Goal: Information Seeking & Learning: Learn about a topic

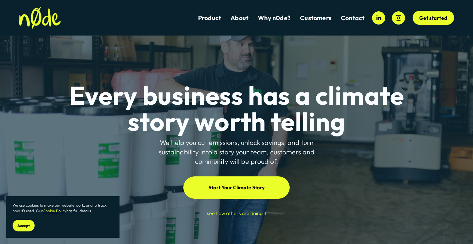
click at [242, 18] on link "About" at bounding box center [240, 18] width 18 height 9
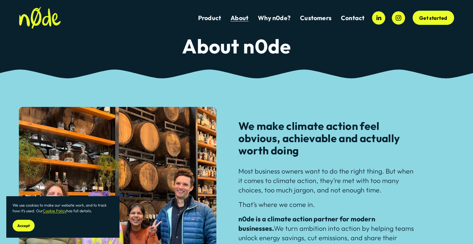
click at [22, 225] on span "Accept" at bounding box center [23, 226] width 13 height 5
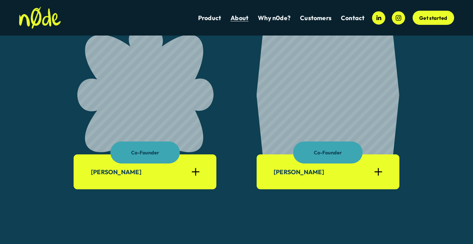
scroll to position [415, 0]
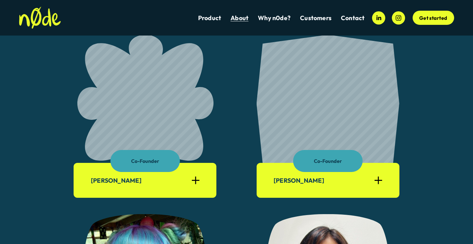
click at [0, 0] on span "AW Maritime" at bounding box center [0, 0] width 0 height 0
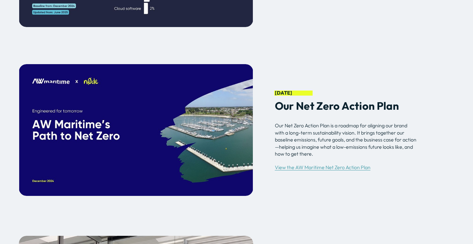
scroll to position [1879, 0]
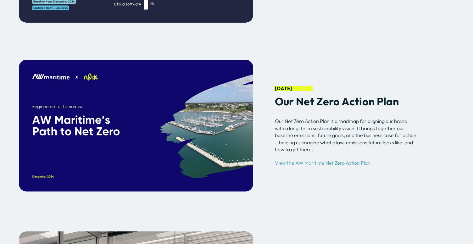
click at [300, 165] on link "View the AW Maritime Net Zero Action Plan" at bounding box center [323, 163] width 96 height 6
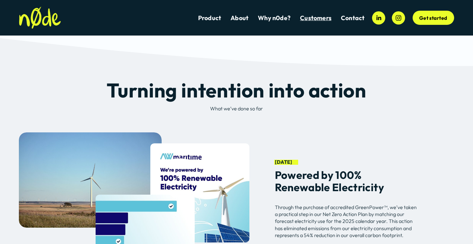
scroll to position [1321, 0]
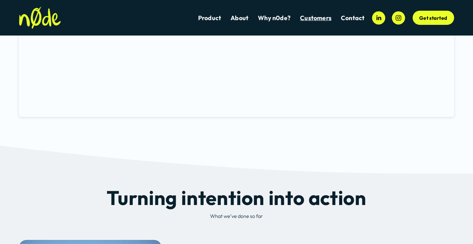
click at [209, 20] on link "Product" at bounding box center [209, 18] width 23 height 9
